Goal: Task Accomplishment & Management: Use online tool/utility

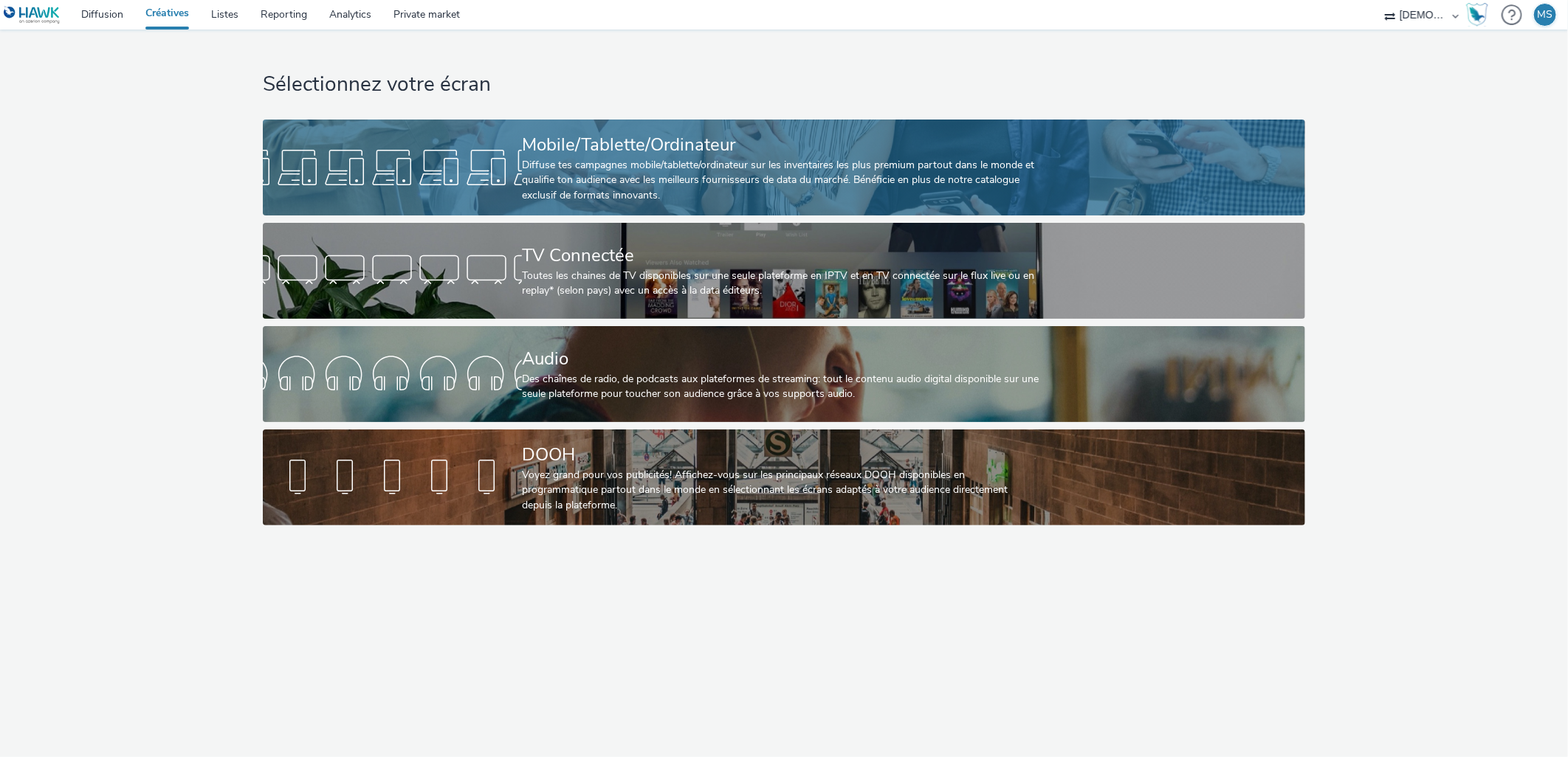
click at [579, 189] on div "Diffuse tes campagnes mobile/tablette/ordinateur sur les inventaires les plus p…" at bounding box center [781, 180] width 518 height 45
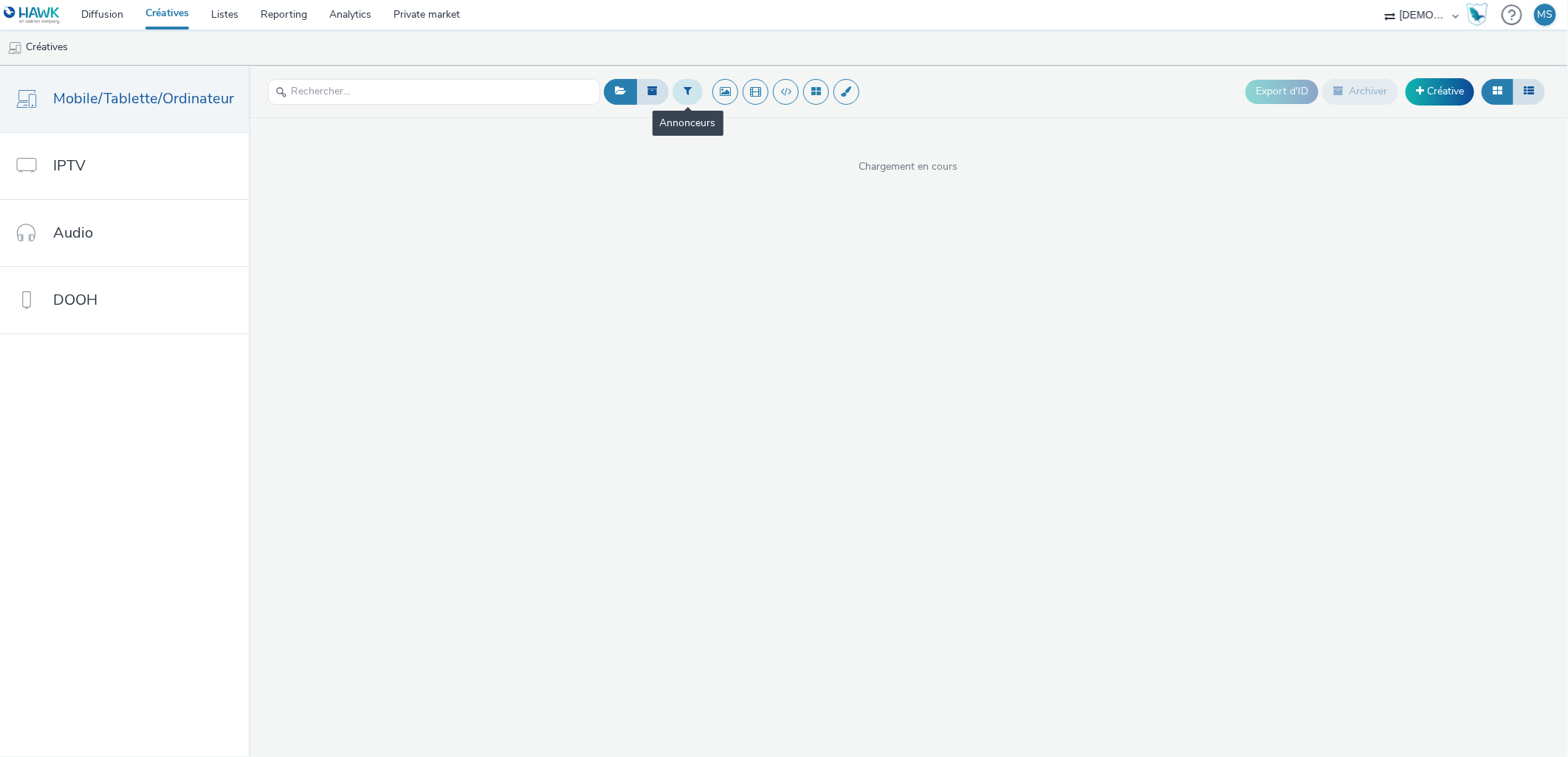
click at [678, 85] on button at bounding box center [687, 91] width 30 height 25
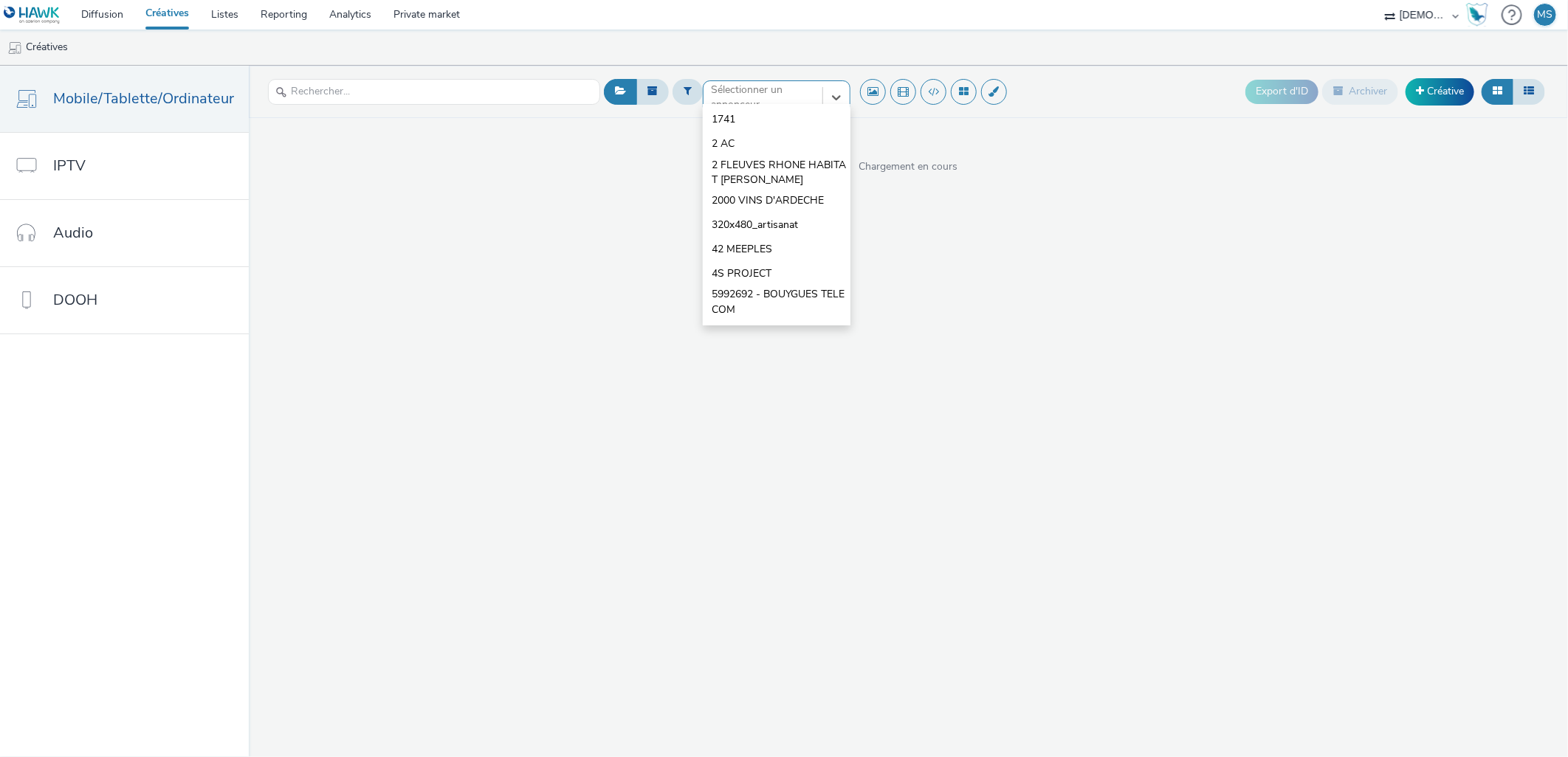
click at [803, 101] on div at bounding box center [763, 97] width 104 height 18
type input "jea"
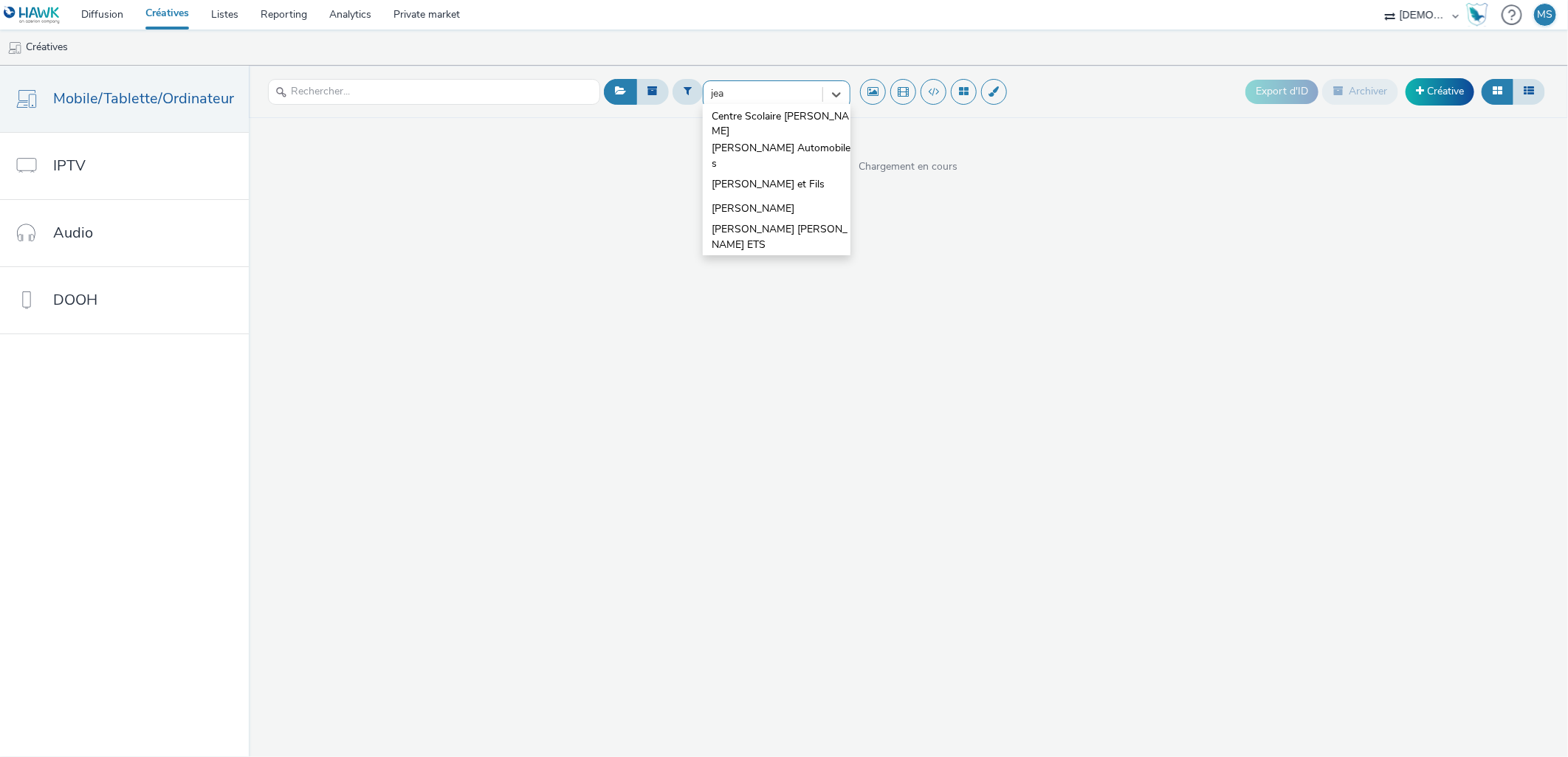
click at [711, 201] on li "[PERSON_NAME]" at bounding box center [777, 208] width 147 height 24
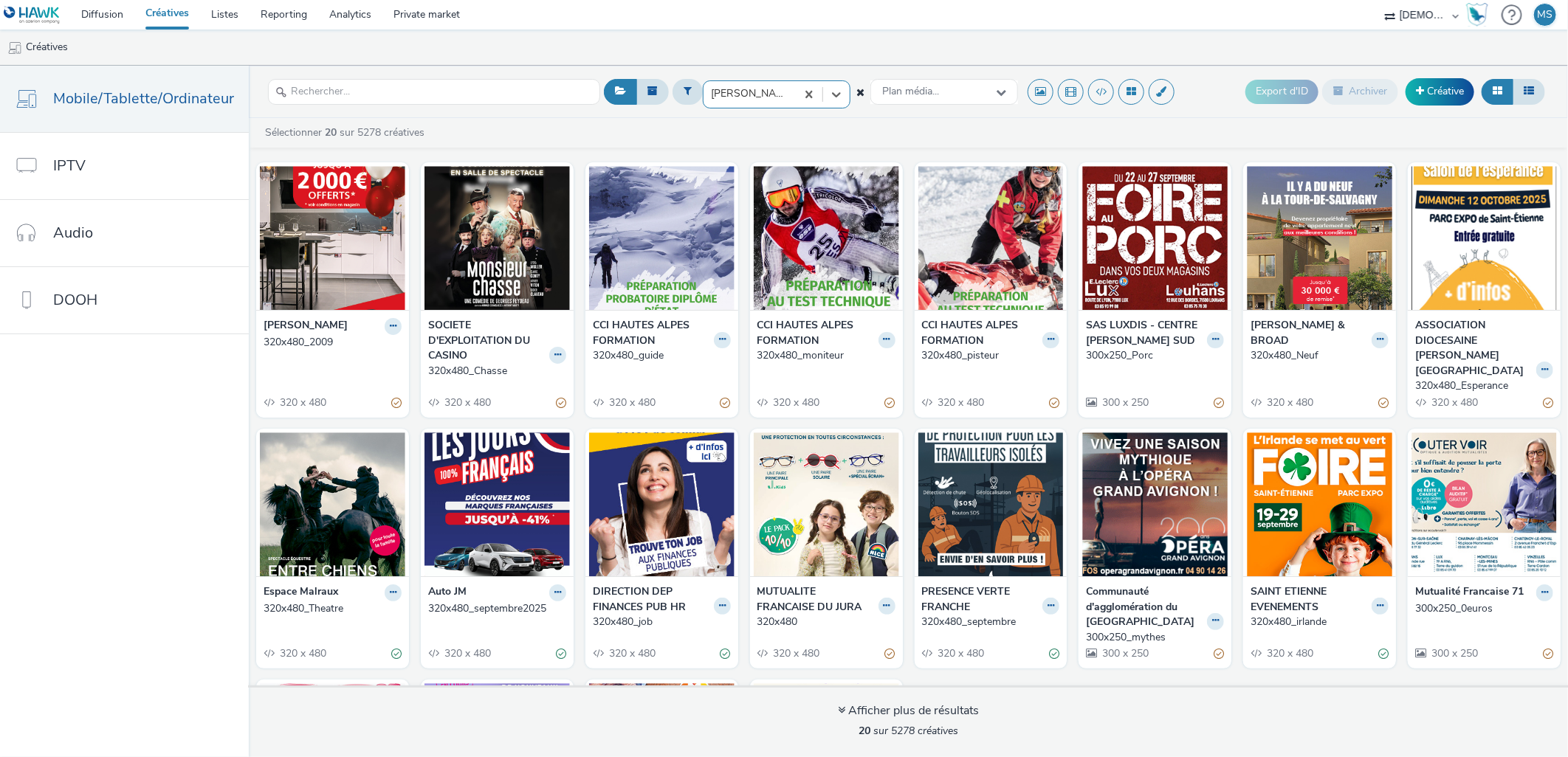
click at [764, 97] on div at bounding box center [750, 93] width 77 height 18
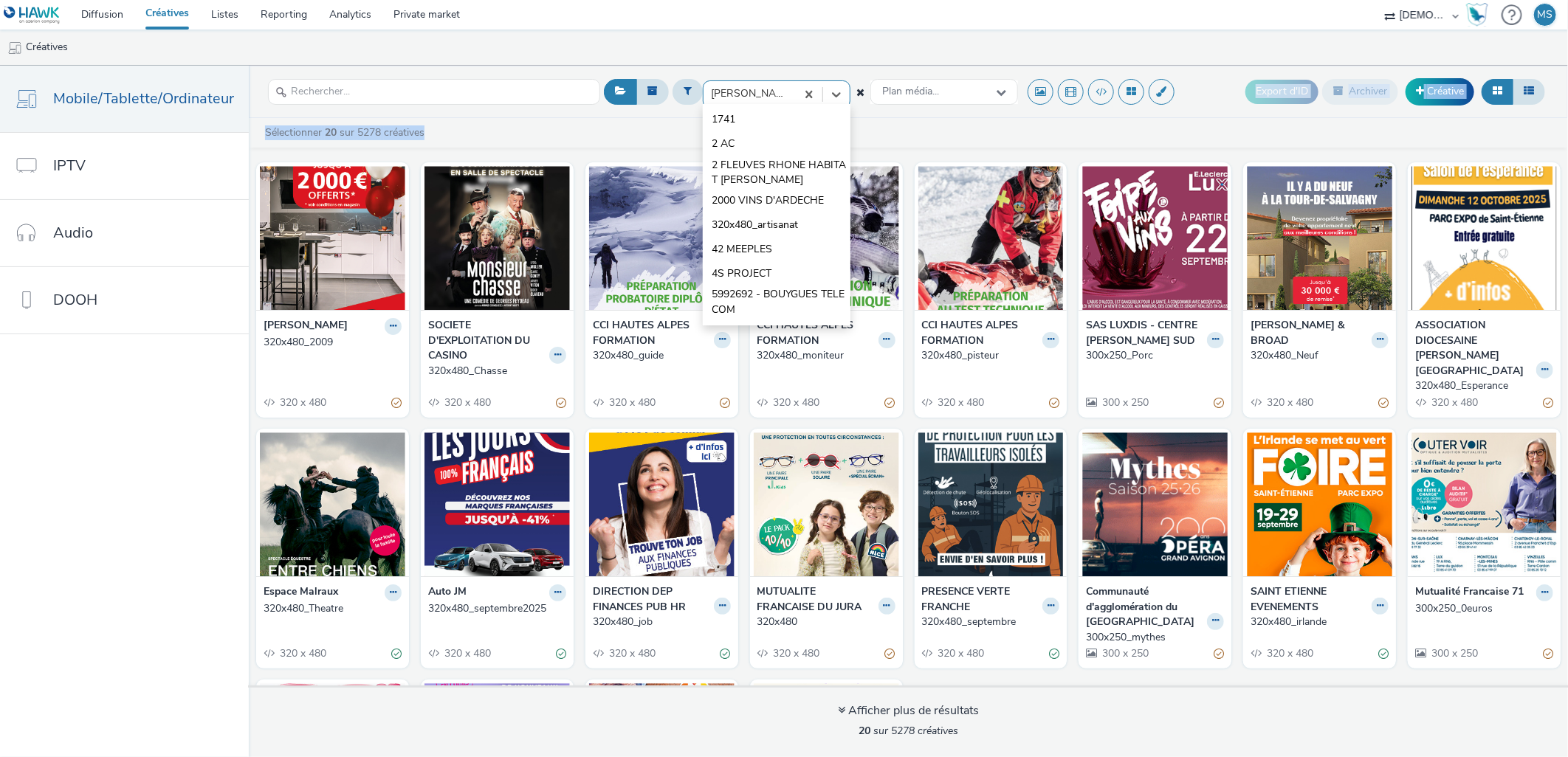
click at [882, 118] on div "option 1741 focused, 1 of 10. 10 results available. Use Up and Down to choose o…" at bounding box center [908, 411] width 1319 height 692
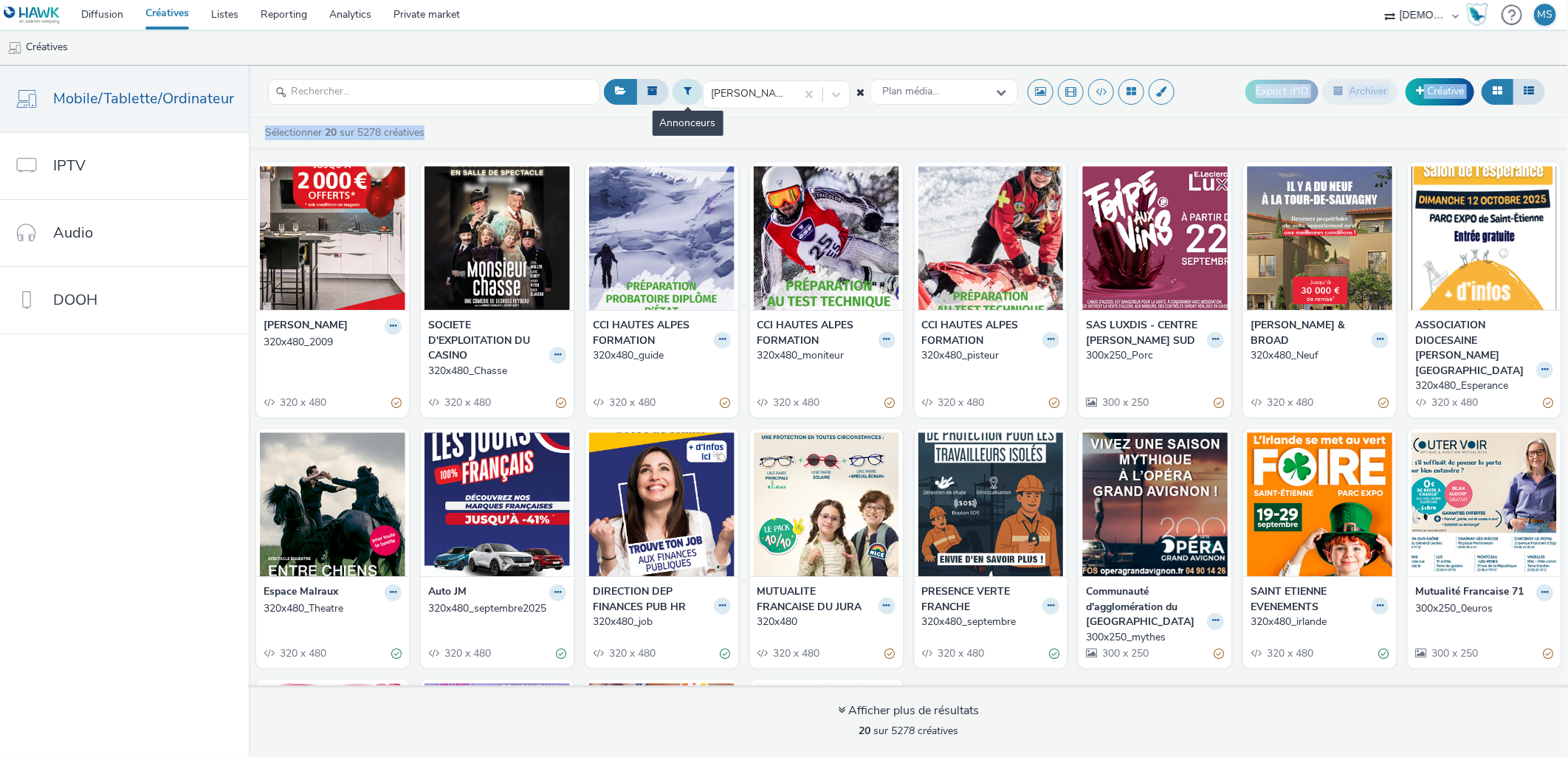
click at [676, 94] on button at bounding box center [687, 91] width 30 height 25
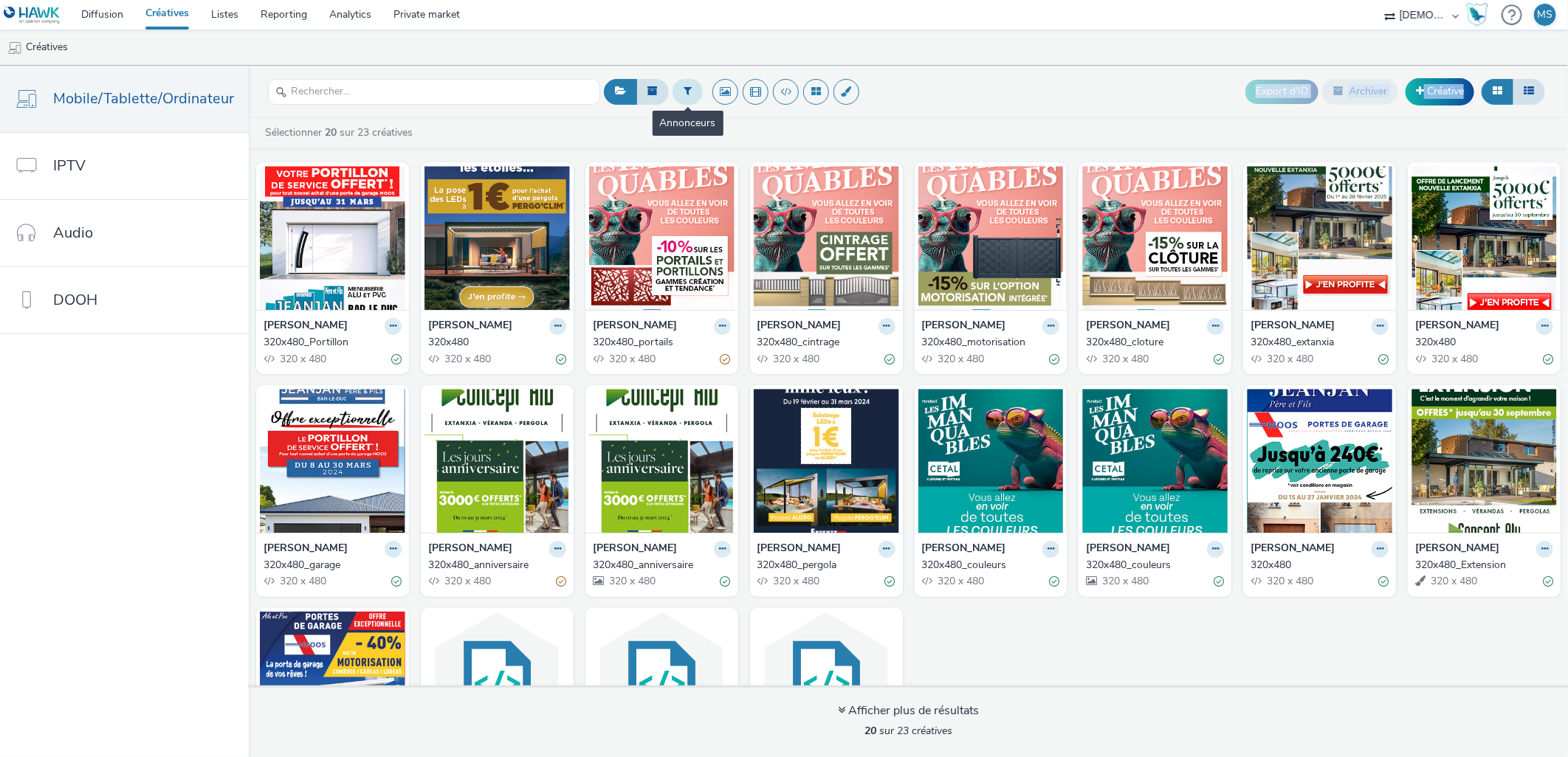
click at [675, 94] on button at bounding box center [687, 91] width 30 height 25
click at [742, 96] on div at bounding box center [763, 97] width 104 height 18
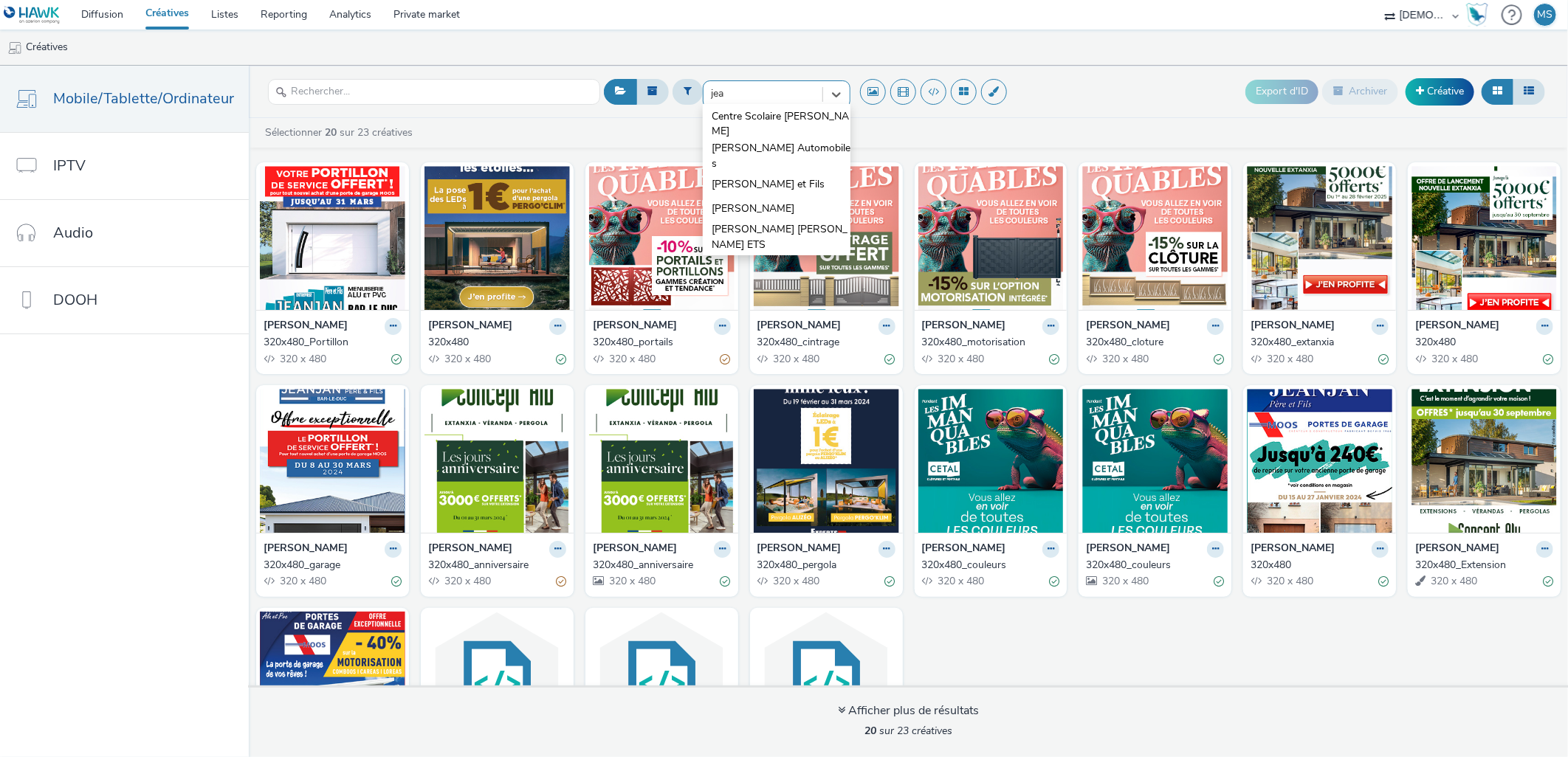
type input "[PERSON_NAME]"
click at [707, 196] on li "[PERSON_NAME]" at bounding box center [777, 208] width 147 height 24
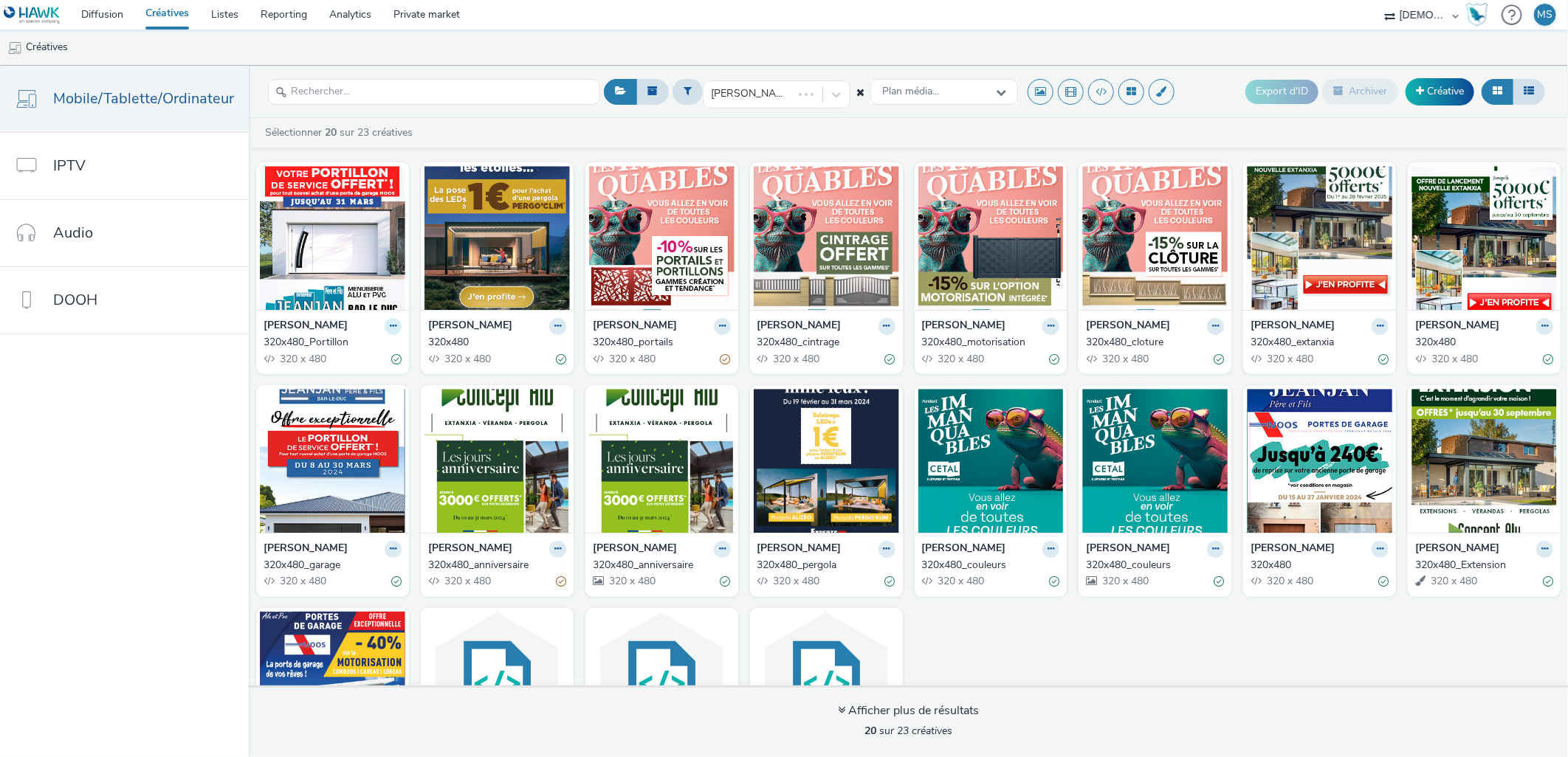
click at [385, 326] on button at bounding box center [393, 326] width 17 height 17
click at [359, 385] on link "Dupliquer" at bounding box center [346, 382] width 111 height 30
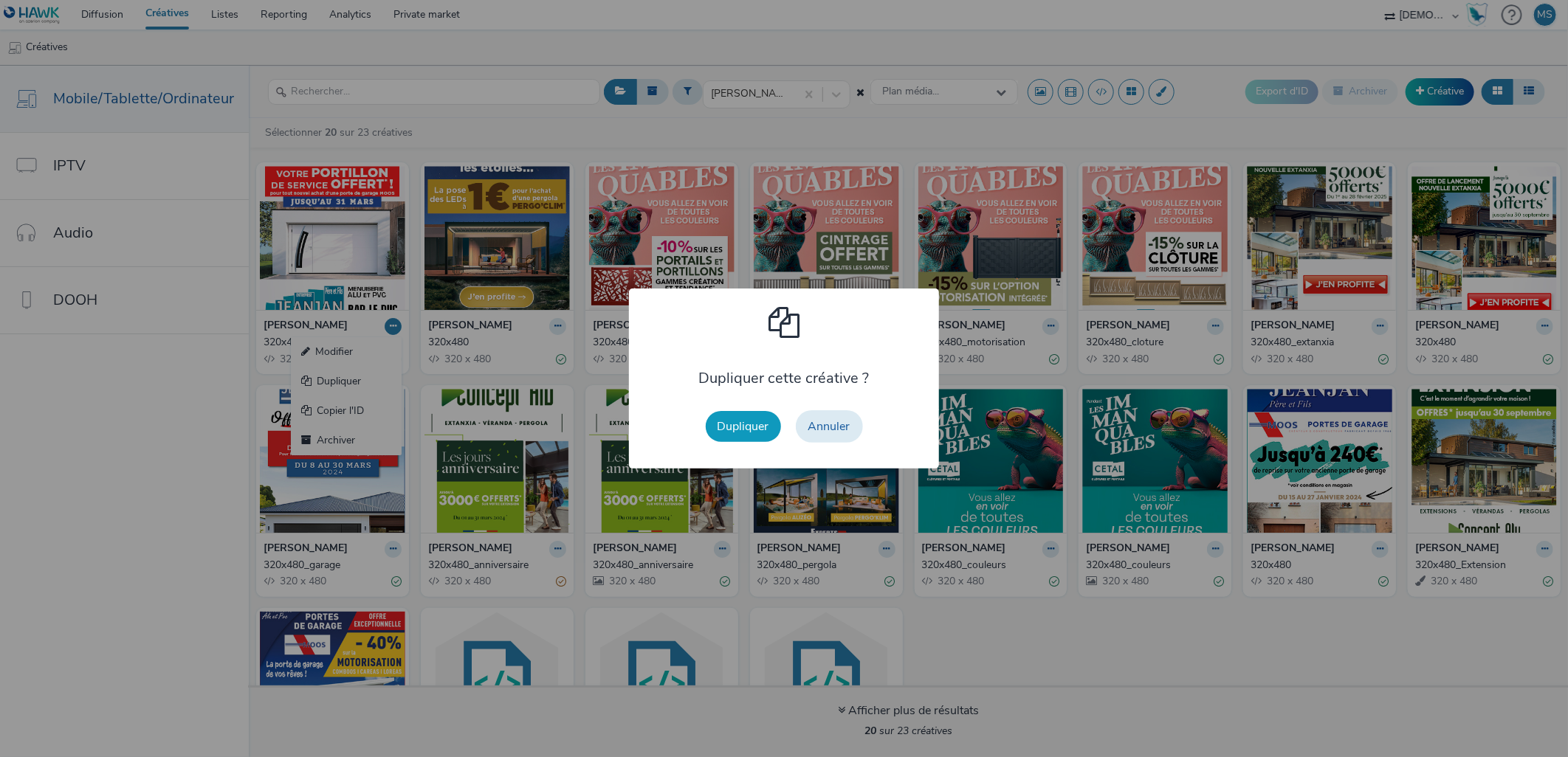
click at [727, 424] on button "Dupliquer" at bounding box center [743, 426] width 76 height 31
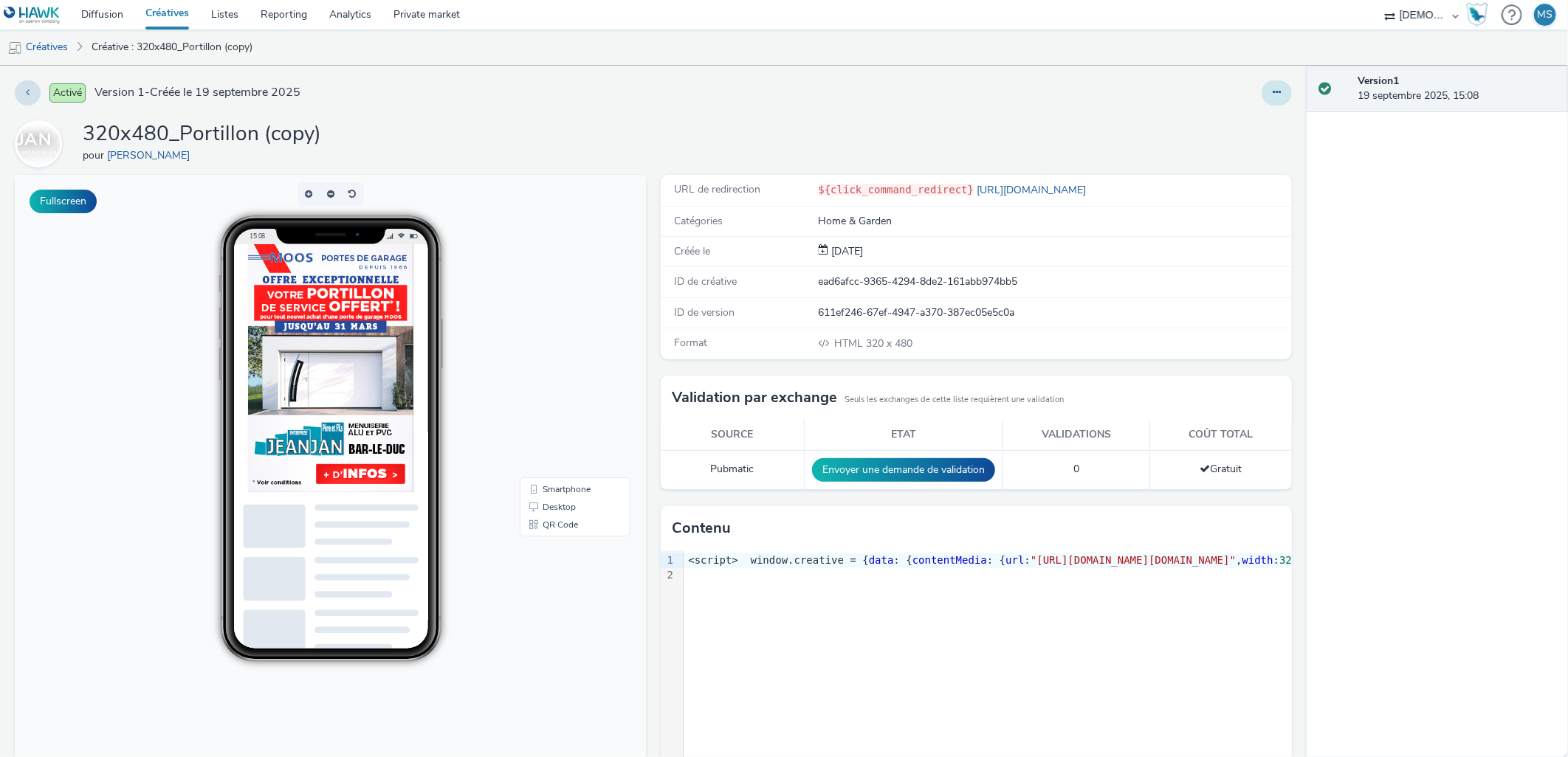
click at [1267, 101] on button at bounding box center [1276, 92] width 30 height 25
click at [1236, 120] on link "Modifier" at bounding box center [1236, 123] width 111 height 30
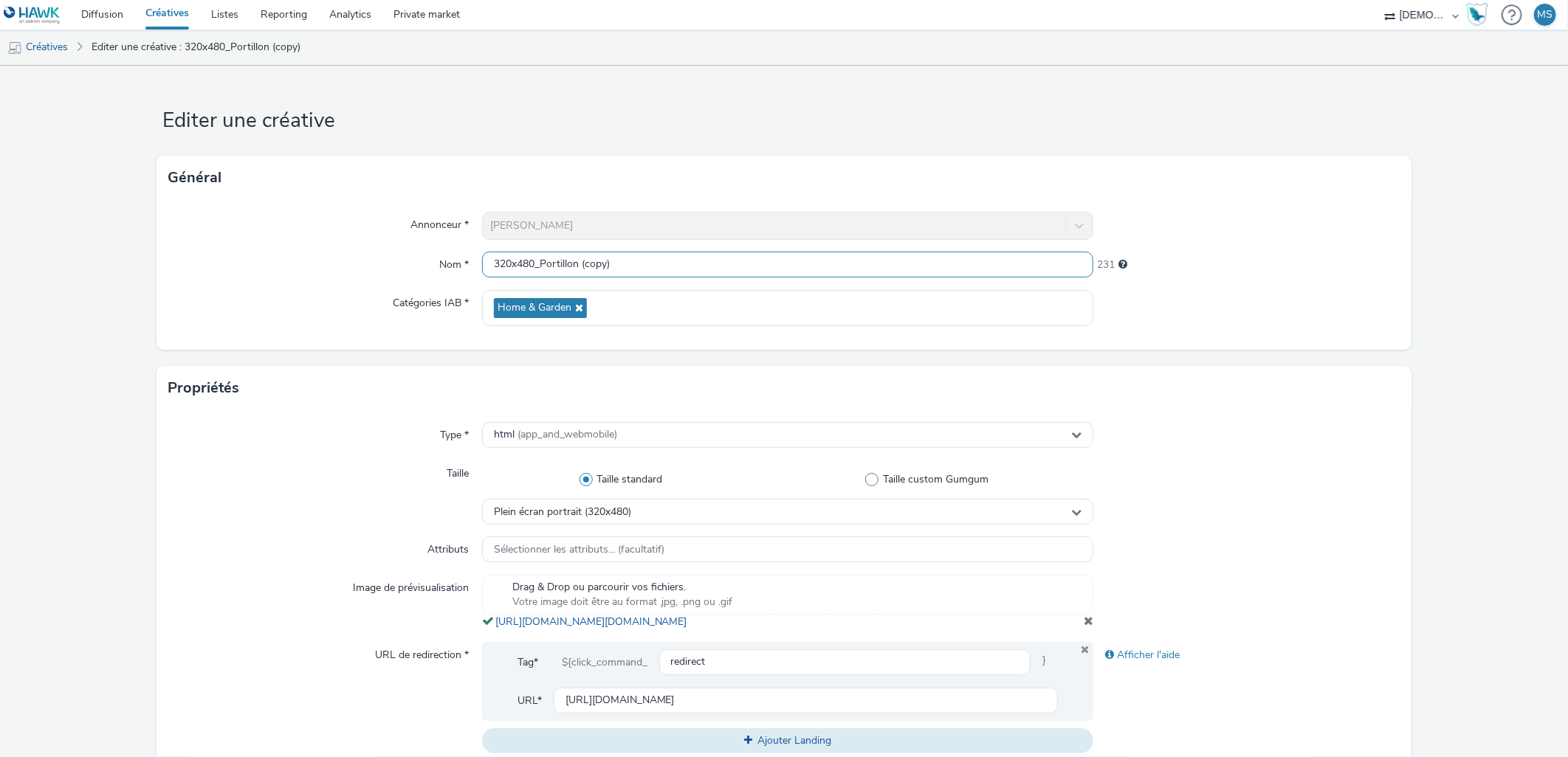
drag, startPoint x: 623, startPoint y: 264, endPoint x: 540, endPoint y: 254, distance: 83.6
click at [540, 254] on input "320x480_Portillon (copy)" at bounding box center [788, 265] width 612 height 26
type input "320x480_3000"
click at [1084, 626] on span at bounding box center [1089, 621] width 9 height 12
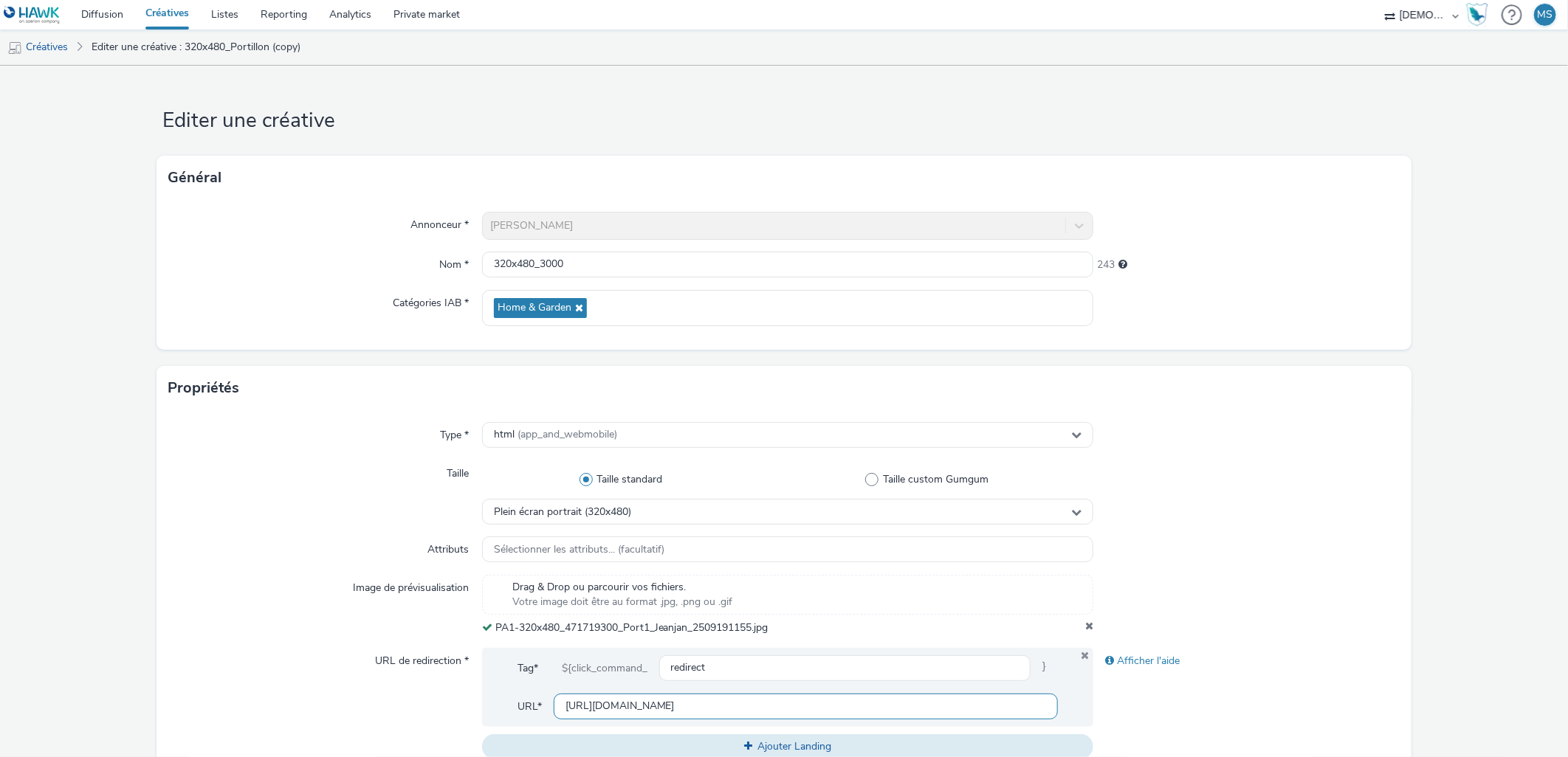
click at [644, 710] on input "[URL][DOMAIN_NAME]" at bounding box center [806, 707] width 505 height 26
paste input "veranda-maison-meuse?utm_source=ERV&utm_campaign=471719200&utm_medium=PA1_320_4…"
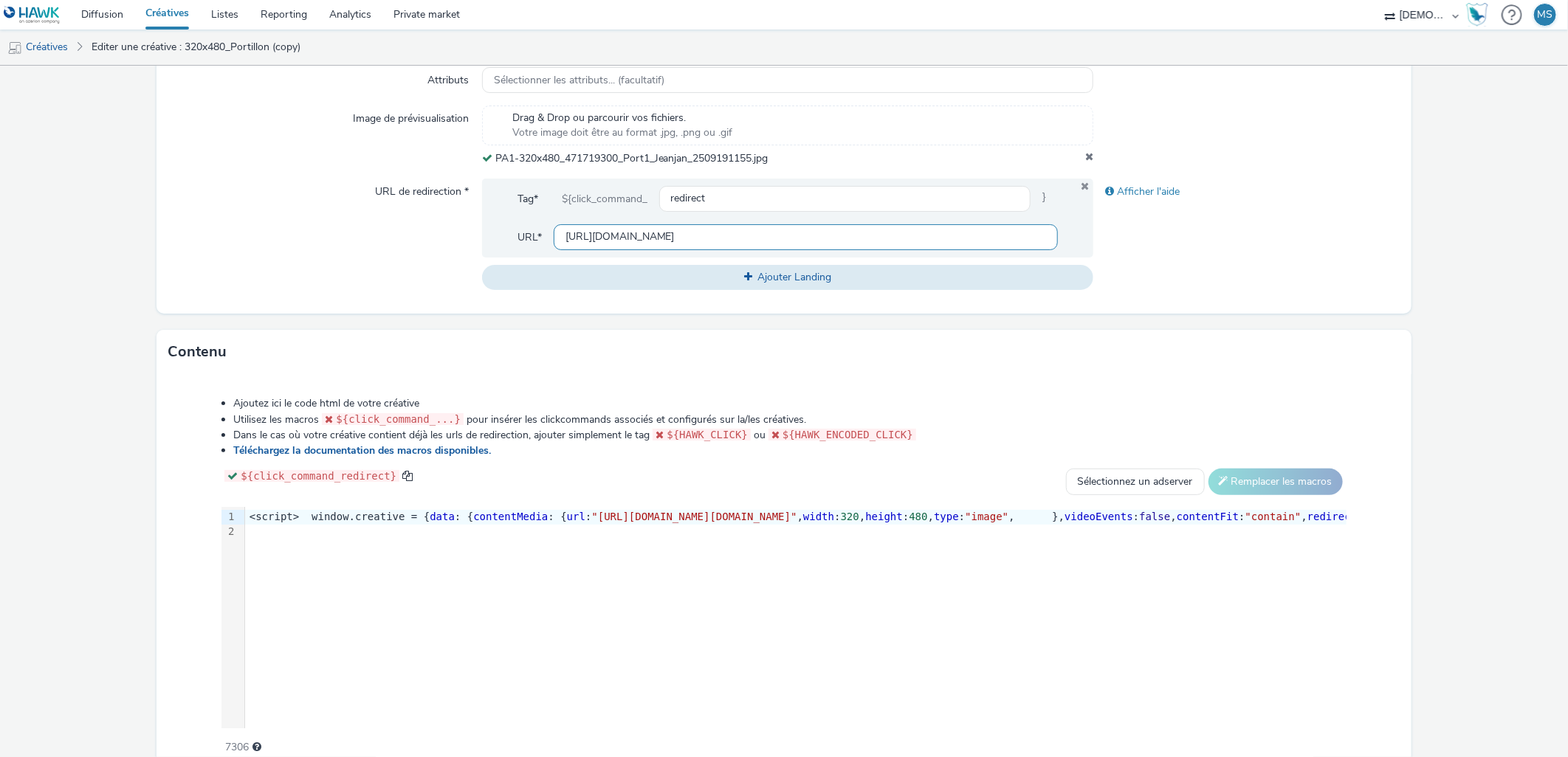
scroll to position [539, 0]
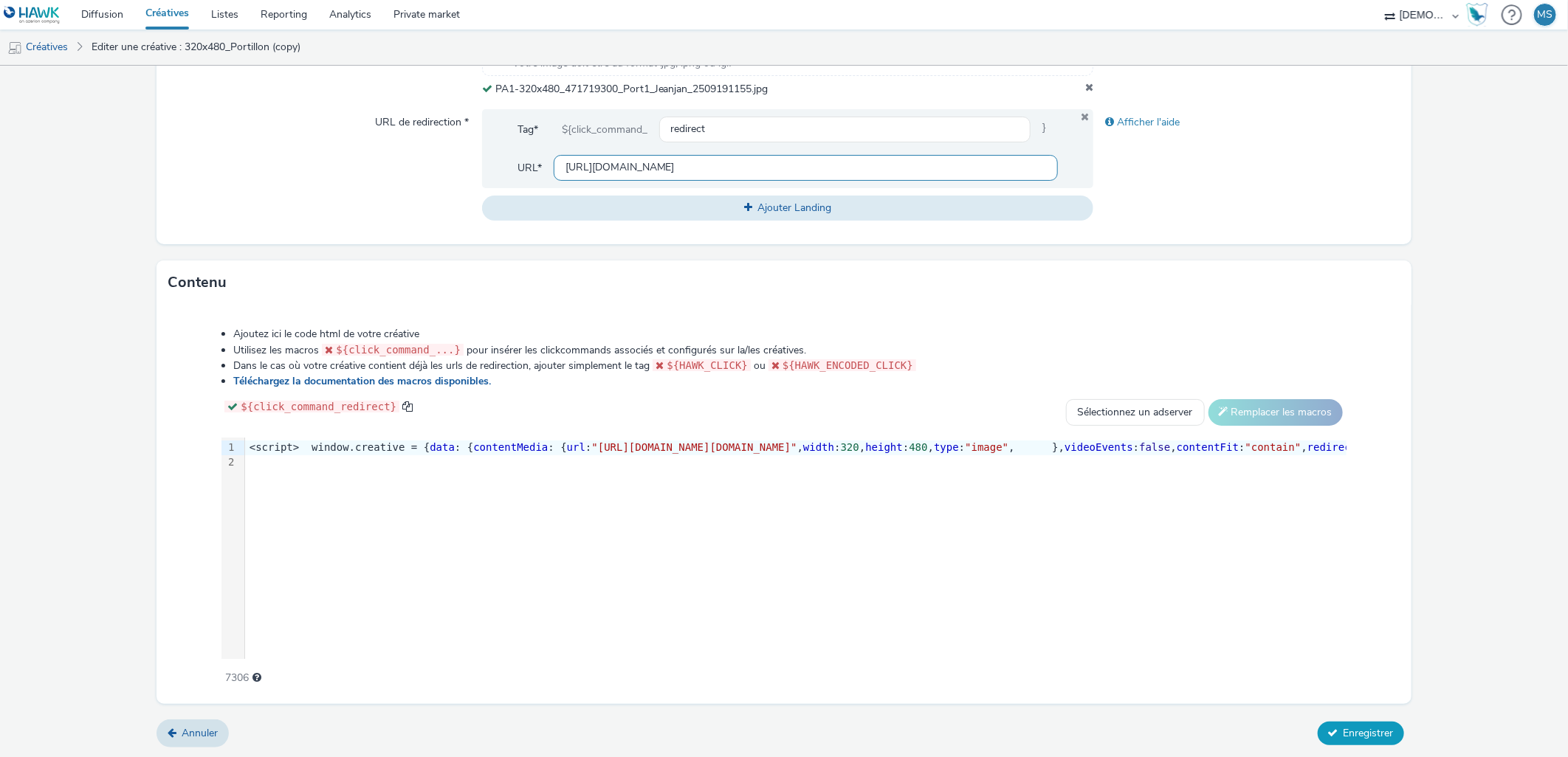
type input "[URL][DOMAIN_NAME]"
click at [1350, 728] on span "Enregistrer" at bounding box center [1369, 733] width 50 height 14
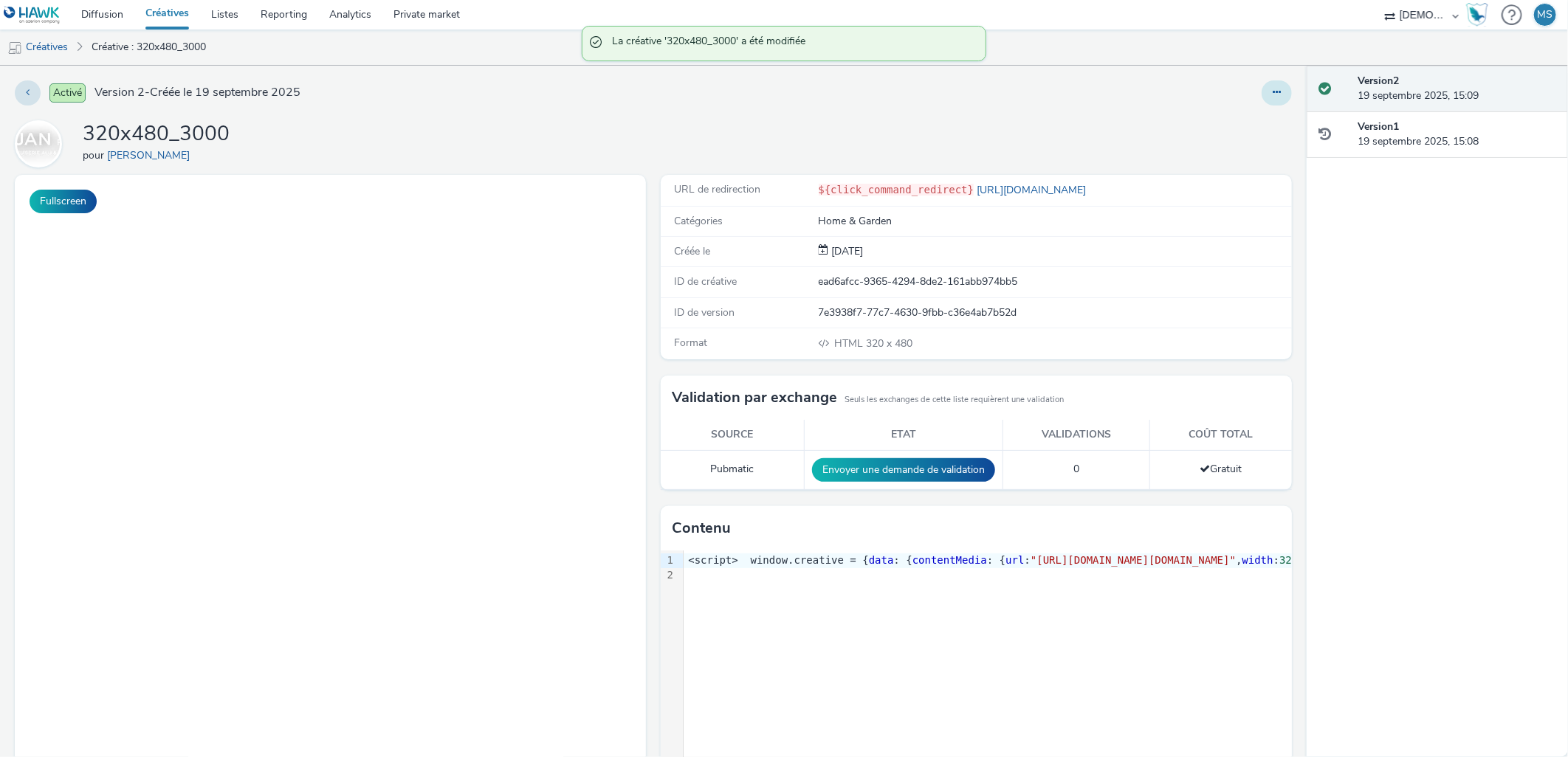
click at [1272, 90] on icon at bounding box center [1276, 91] width 8 height 10
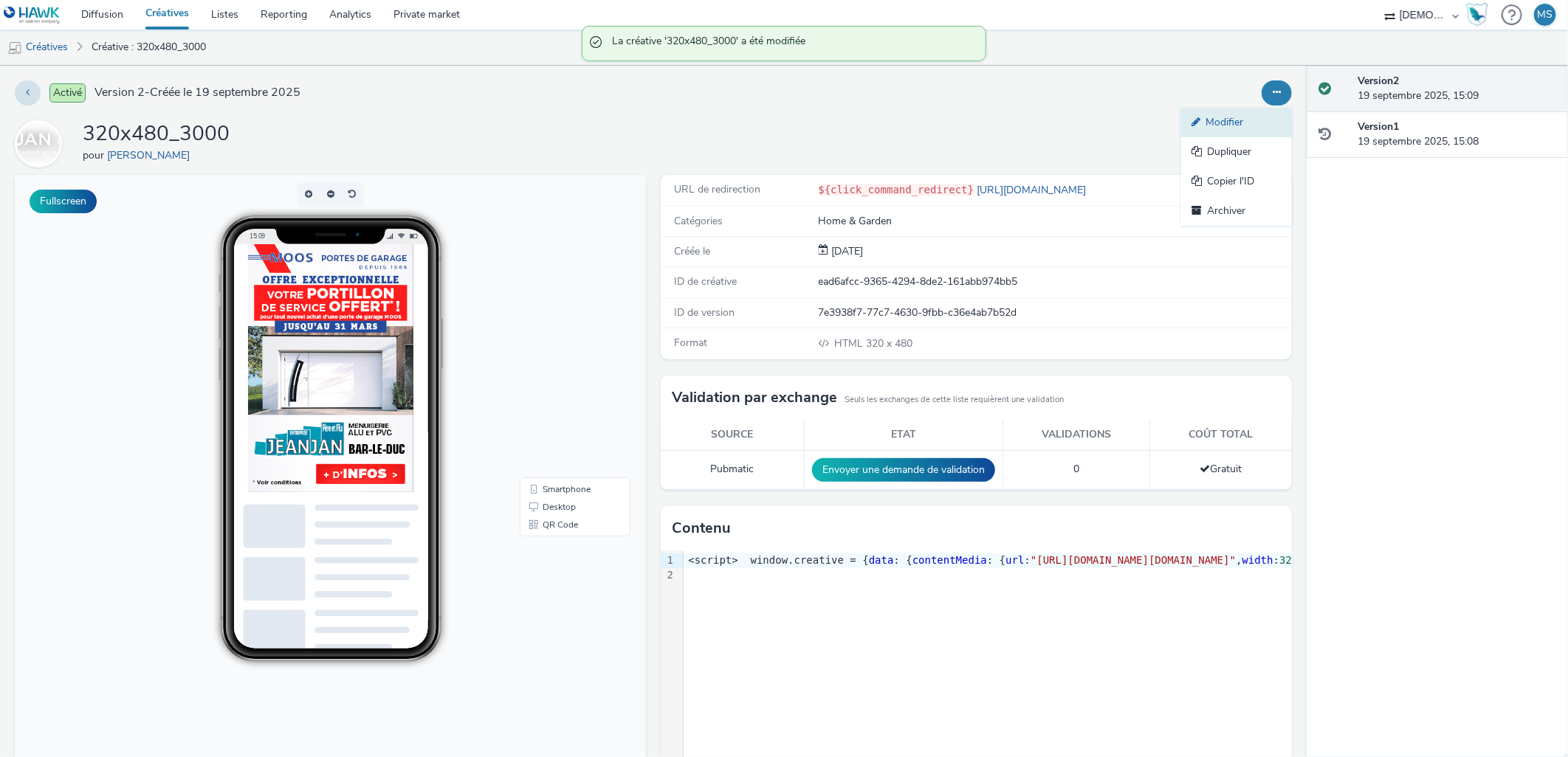
click at [1257, 121] on link "Modifier" at bounding box center [1236, 123] width 111 height 30
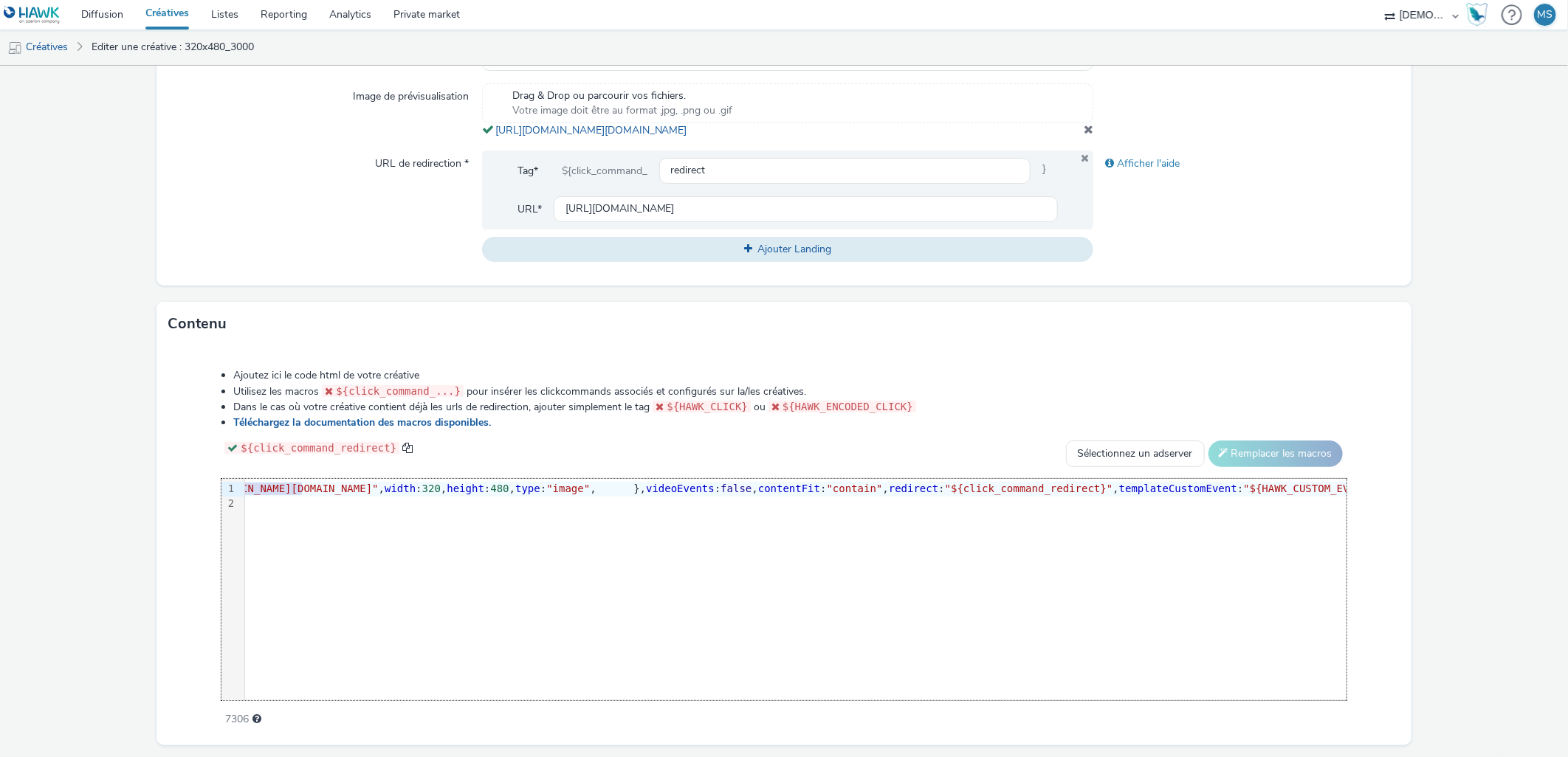
scroll to position [0, 442]
drag, startPoint x: 719, startPoint y: 502, endPoint x: 1176, endPoint y: 503, distance: 457.0
click at [355, 495] on span ""[URL][DOMAIN_NAME][DOMAIN_NAME]"" at bounding box center [253, 489] width 205 height 12
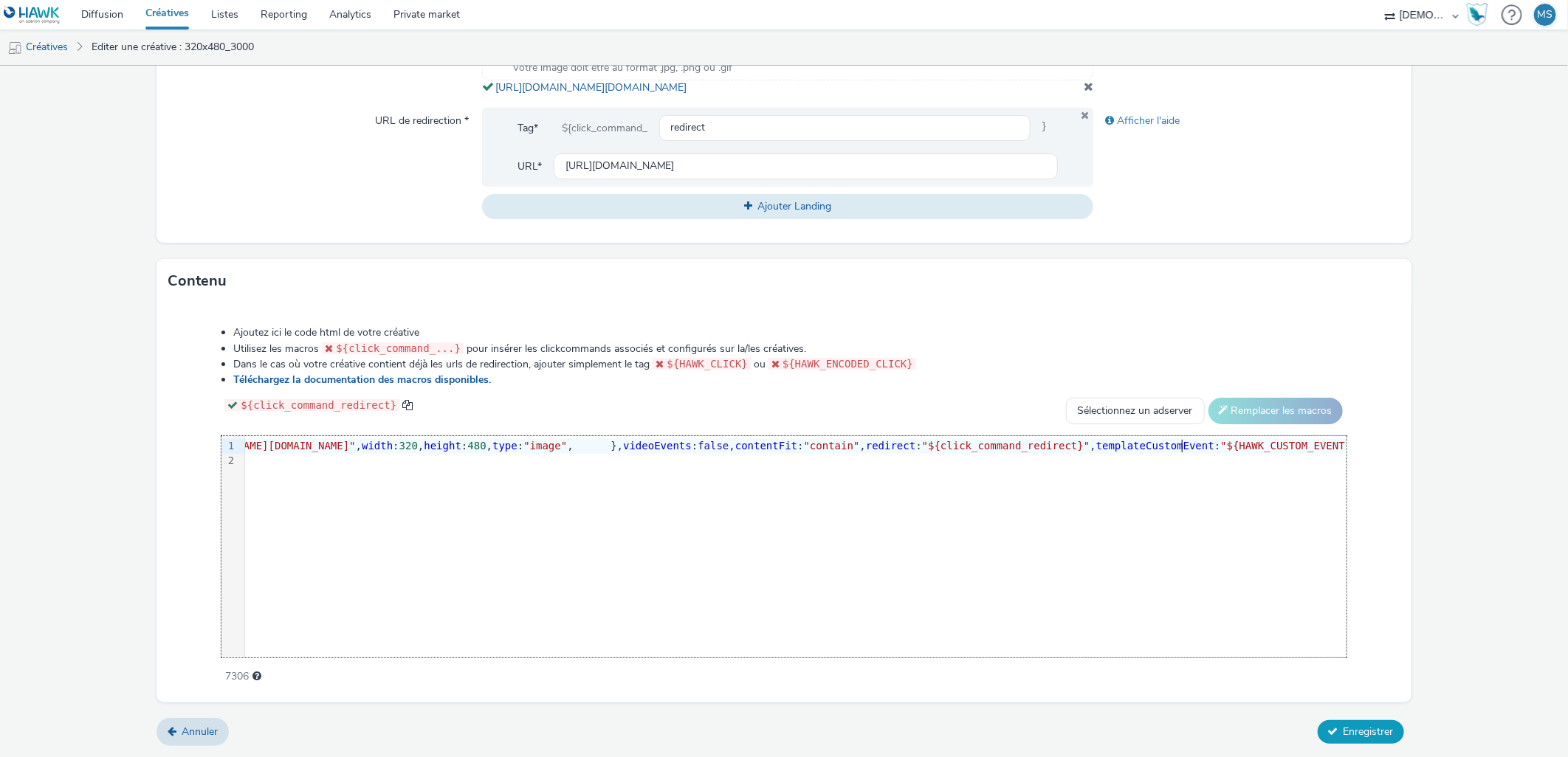
click at [1358, 736] on span "Enregistrer" at bounding box center [1369, 732] width 50 height 14
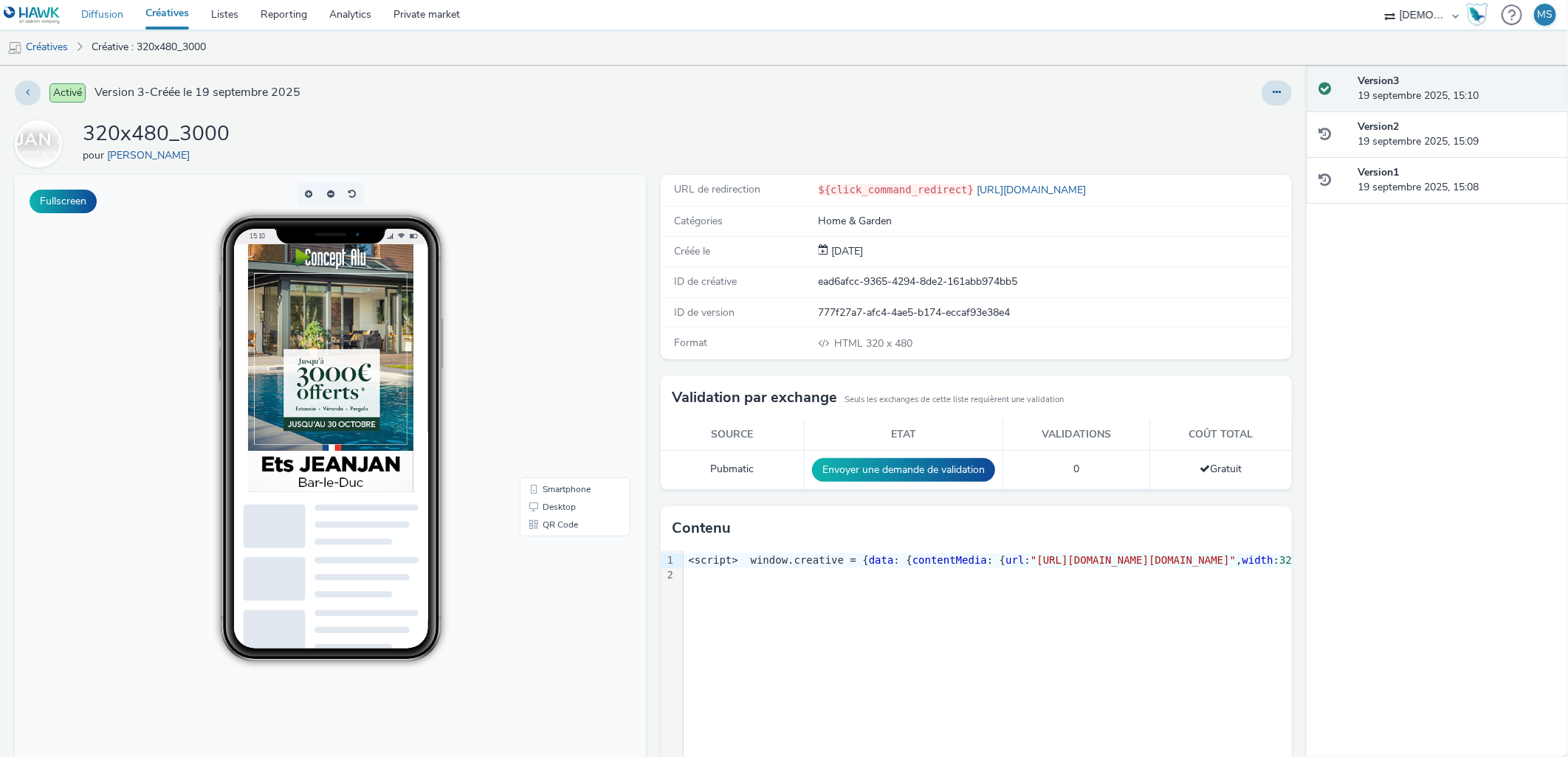
click at [102, 16] on link "Diffusion" at bounding box center [102, 15] width 64 height 30
